Goal: Task Accomplishment & Management: Manage account settings

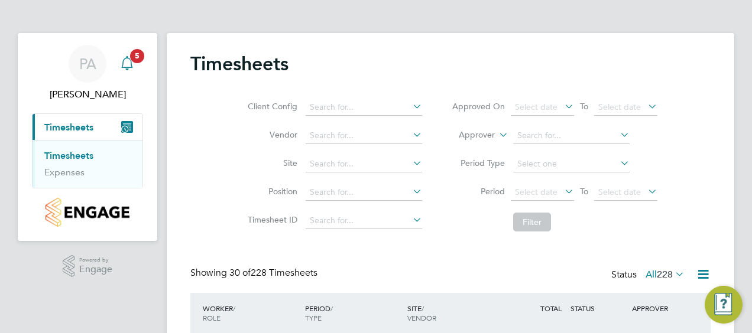
click at [128, 61] on icon "Main navigation" at bounding box center [127, 63] width 14 height 14
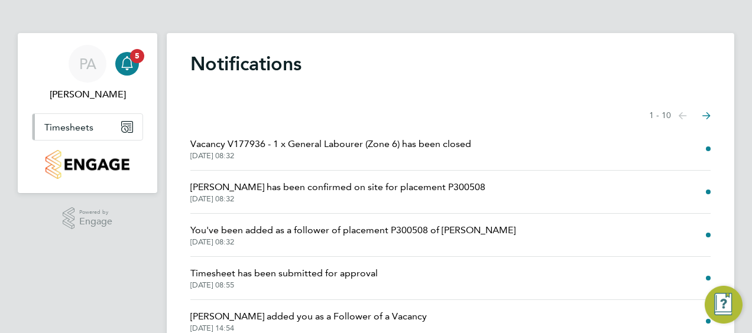
click at [82, 126] on span "Timesheets" at bounding box center [68, 127] width 49 height 11
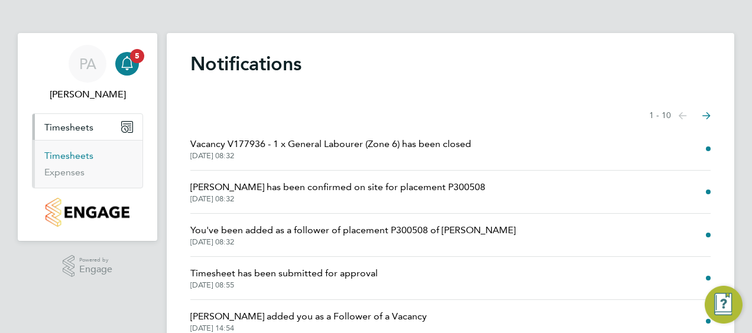
click at [75, 155] on link "Timesheets" at bounding box center [68, 155] width 49 height 11
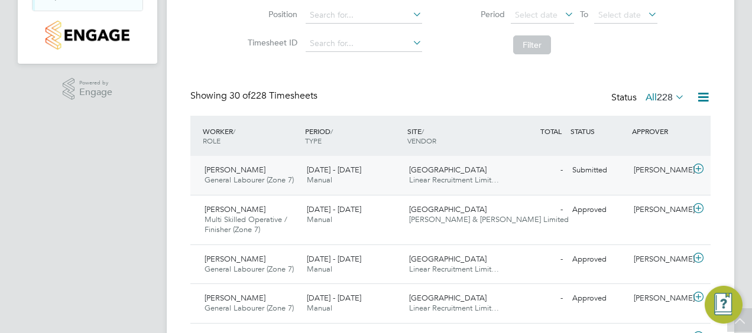
click at [234, 170] on span "[PERSON_NAME]" at bounding box center [235, 170] width 61 height 10
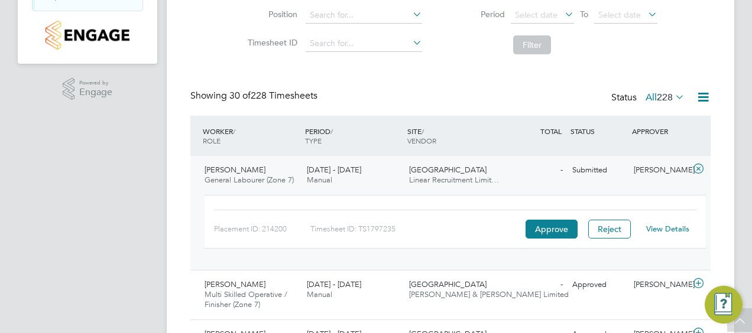
click at [670, 225] on link "View Details" at bounding box center [667, 229] width 43 height 10
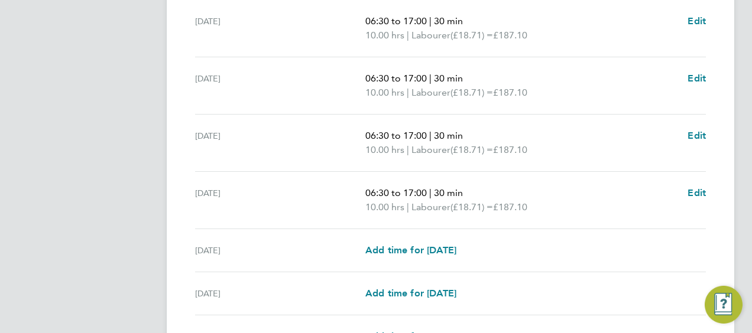
scroll to position [504, 0]
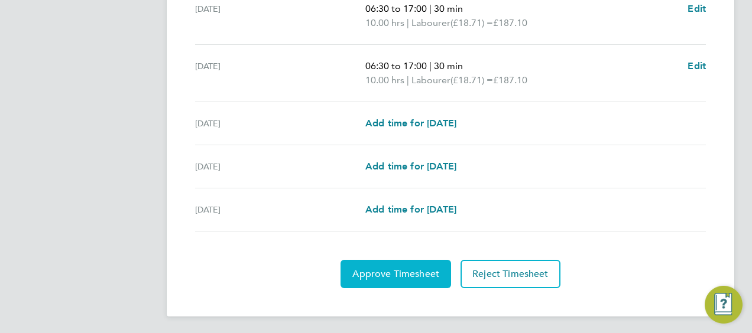
click at [394, 270] on span "Approve Timesheet" at bounding box center [395, 274] width 87 height 12
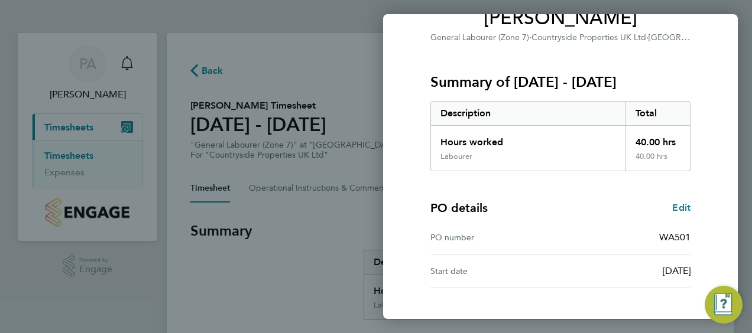
scroll to position [198, 0]
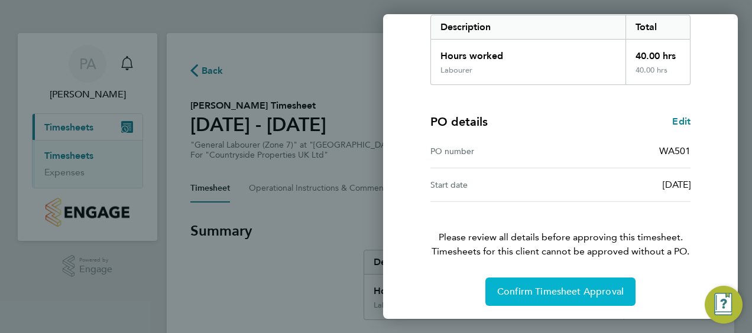
click at [544, 287] on span "Confirm Timesheet Approval" at bounding box center [560, 292] width 126 height 12
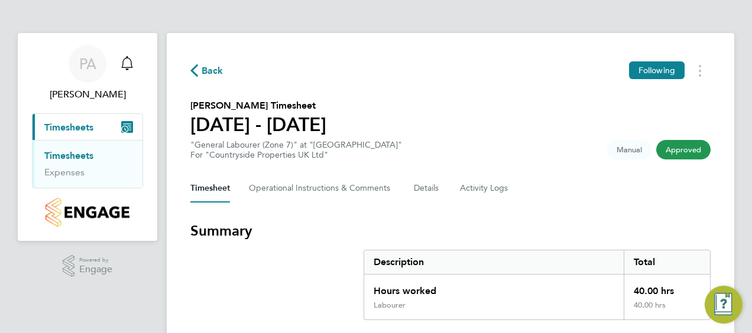
click at [203, 69] on span "Back" at bounding box center [213, 71] width 22 height 14
